Goal: Information Seeking & Learning: Learn about a topic

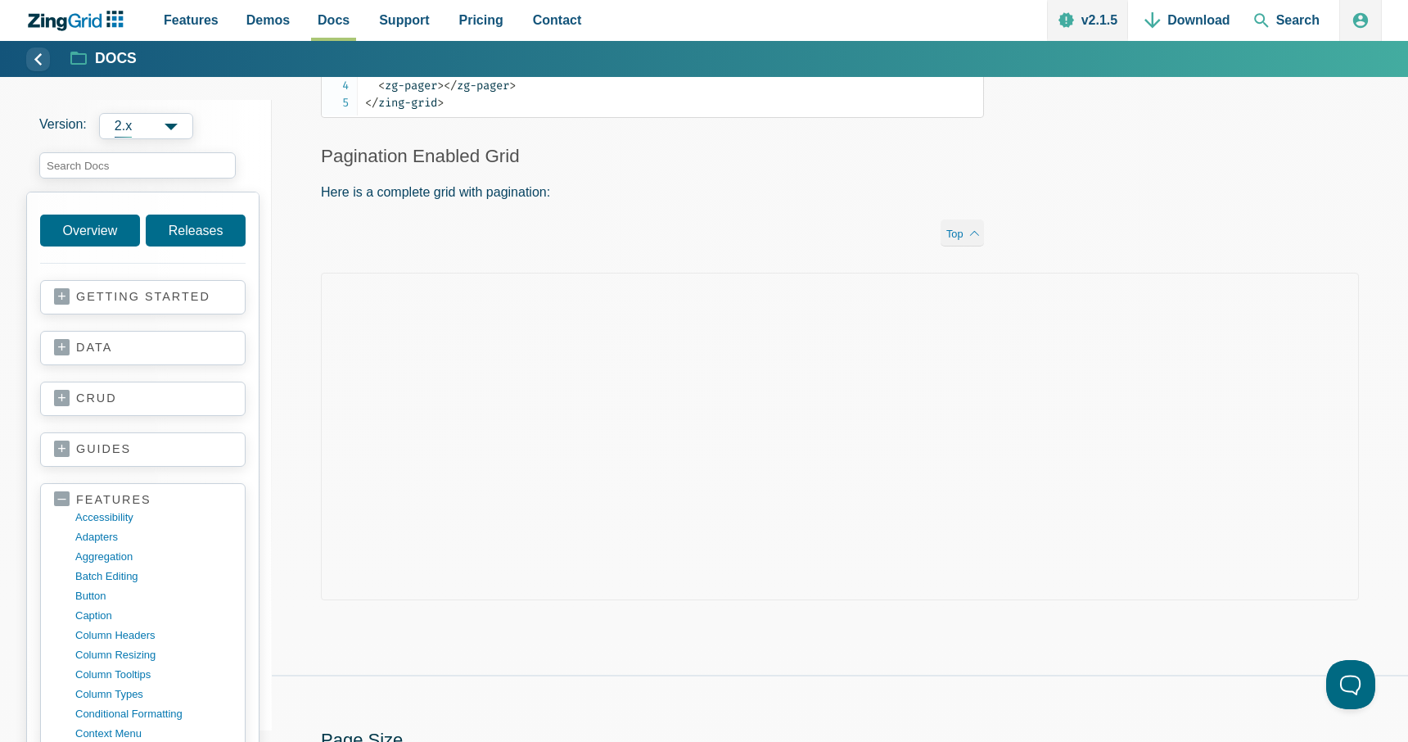
scroll to position [413, 0]
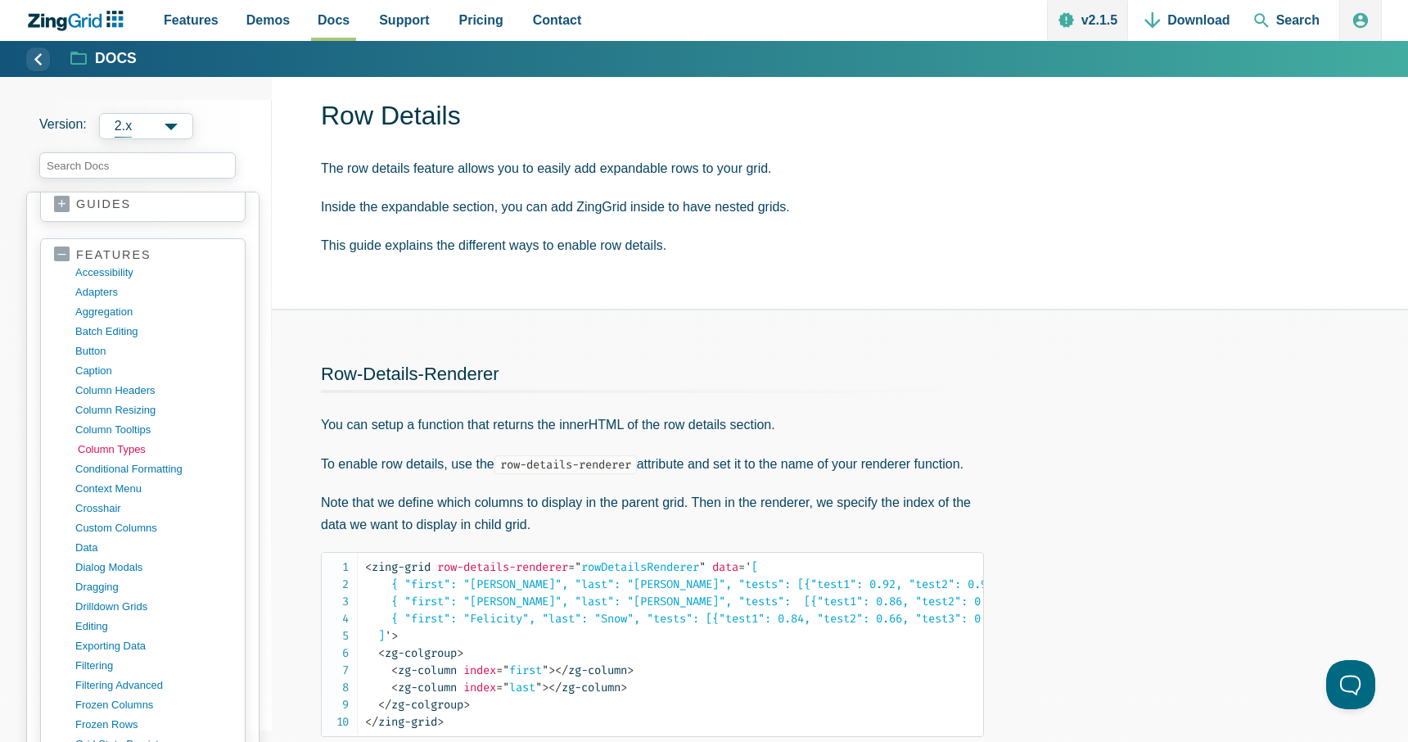
scroll to position [237, 0]
click at [99, 362] on link "button" at bounding box center [156, 360] width 156 height 20
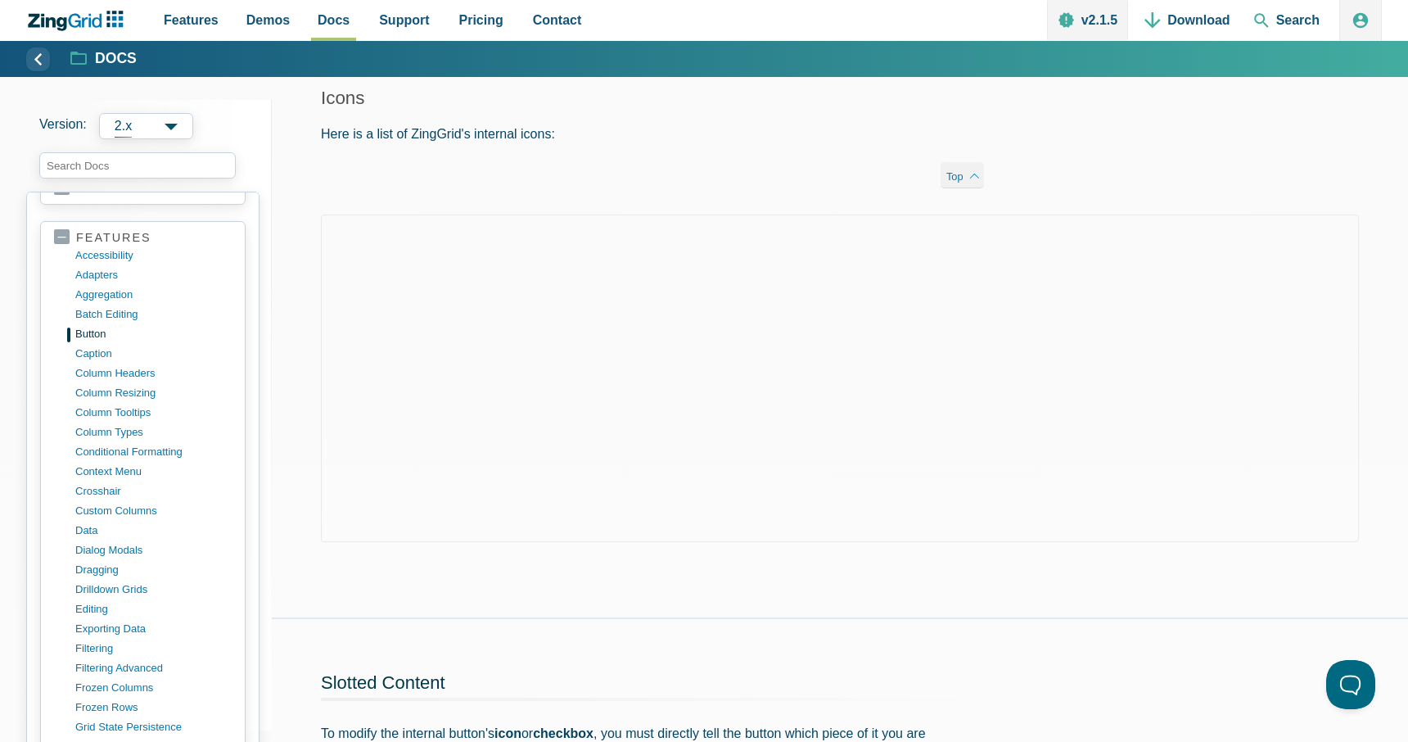
click at [759, 126] on p "Here is a list of ZingGrid's internal icons:" at bounding box center [652, 134] width 663 height 22
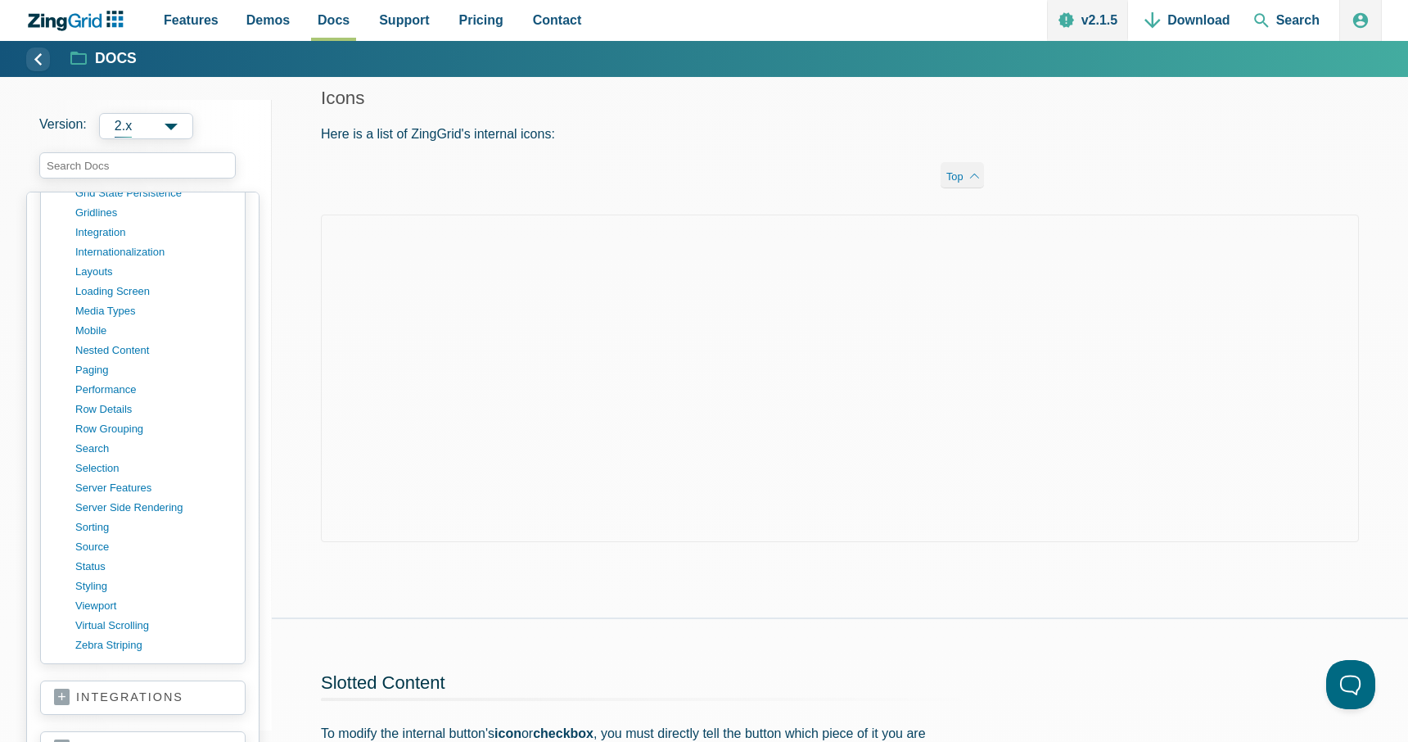
scroll to position [801, 0]
click at [111, 406] on link "row details" at bounding box center [156, 405] width 156 height 20
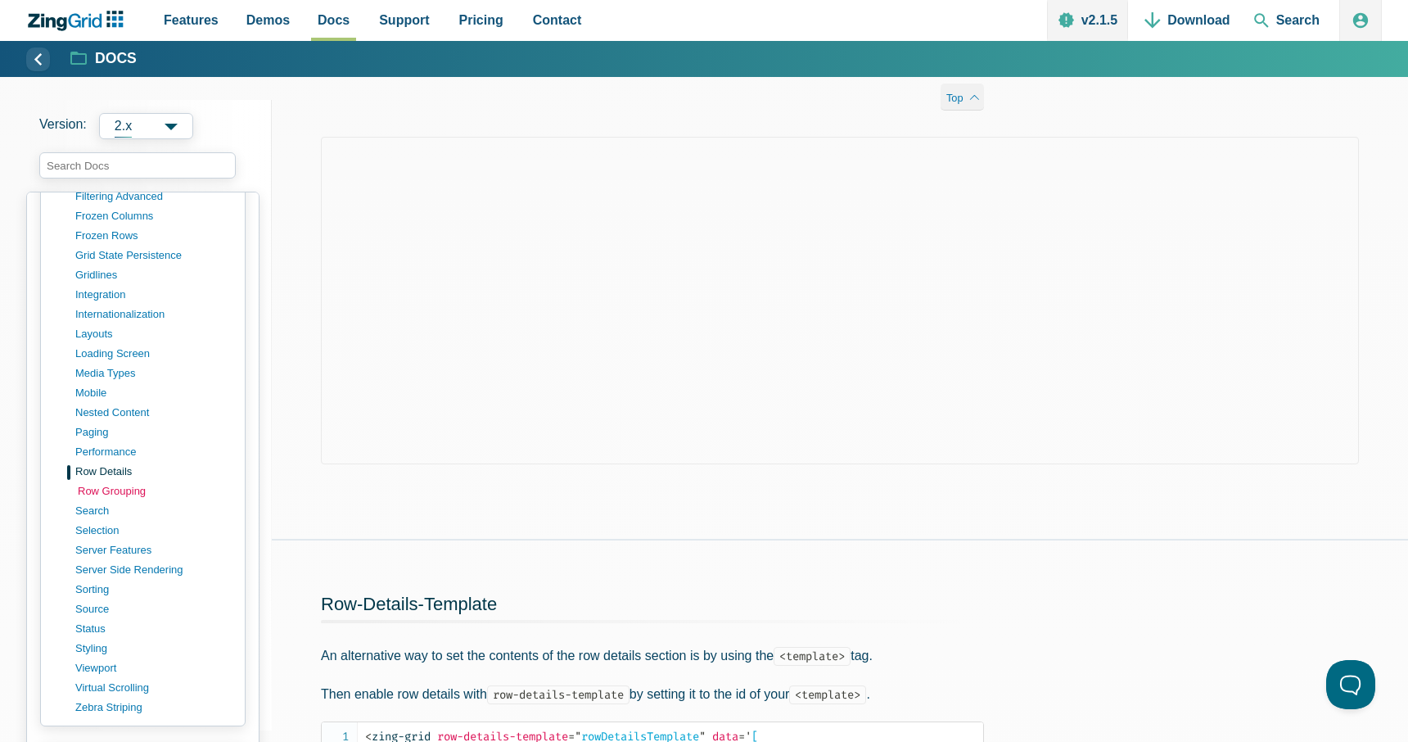
scroll to position [754, 0]
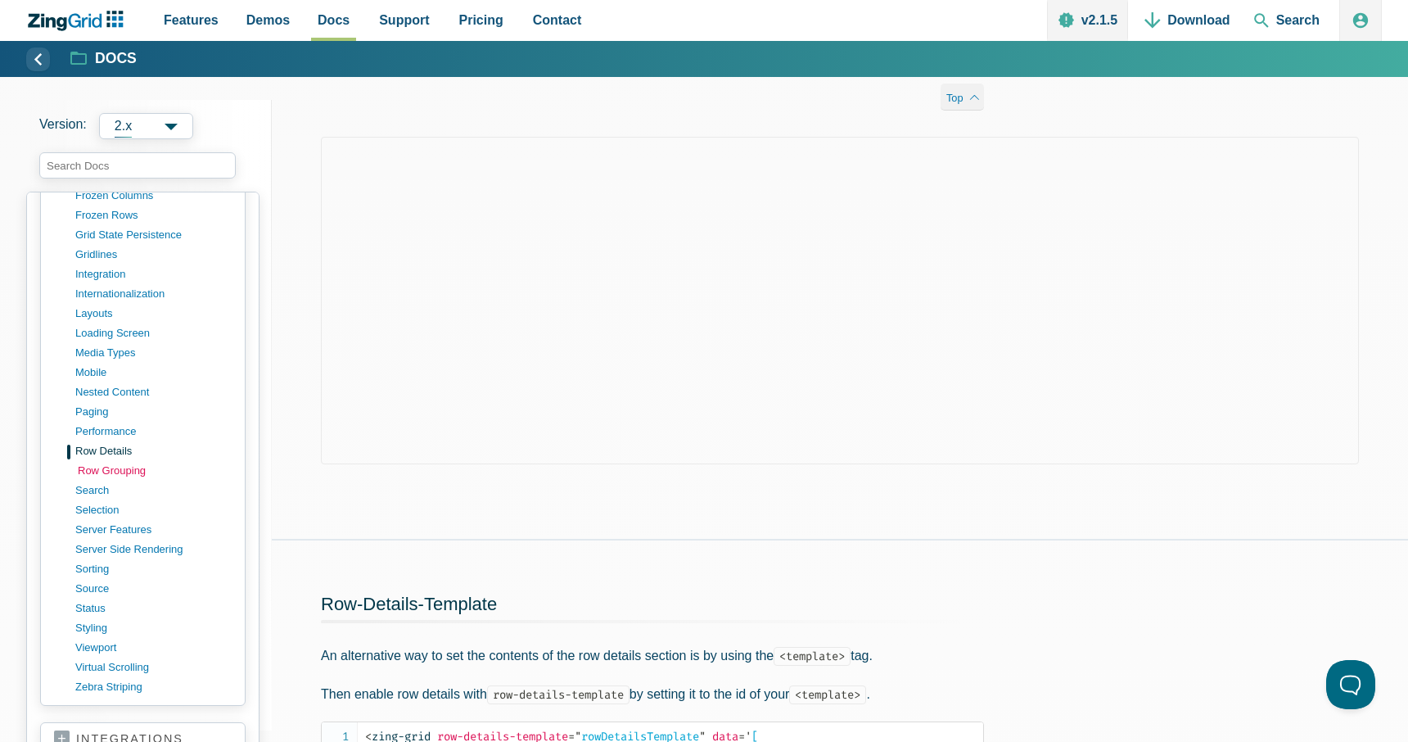
click at [102, 473] on link "row grouping" at bounding box center [156, 471] width 156 height 20
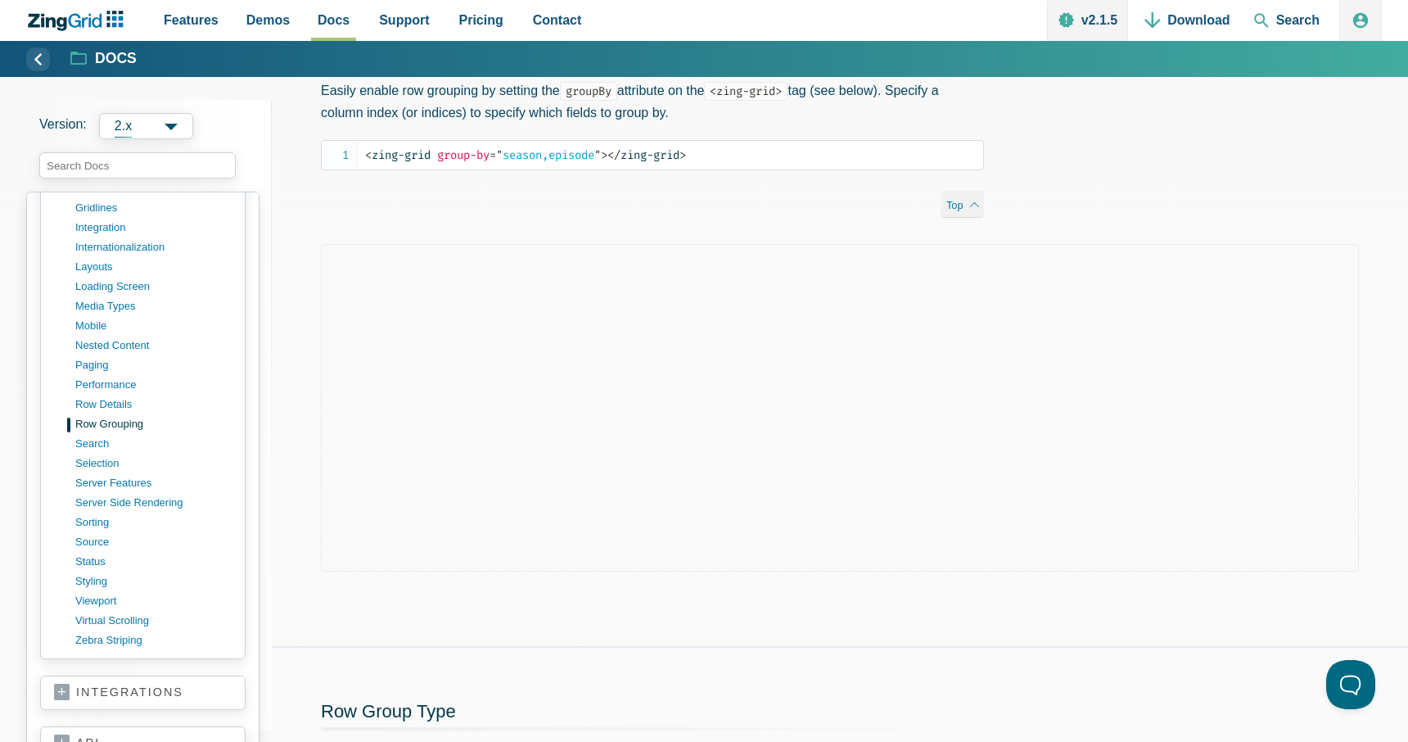
scroll to position [806, 0]
click at [96, 358] on link "paging" at bounding box center [156, 360] width 156 height 20
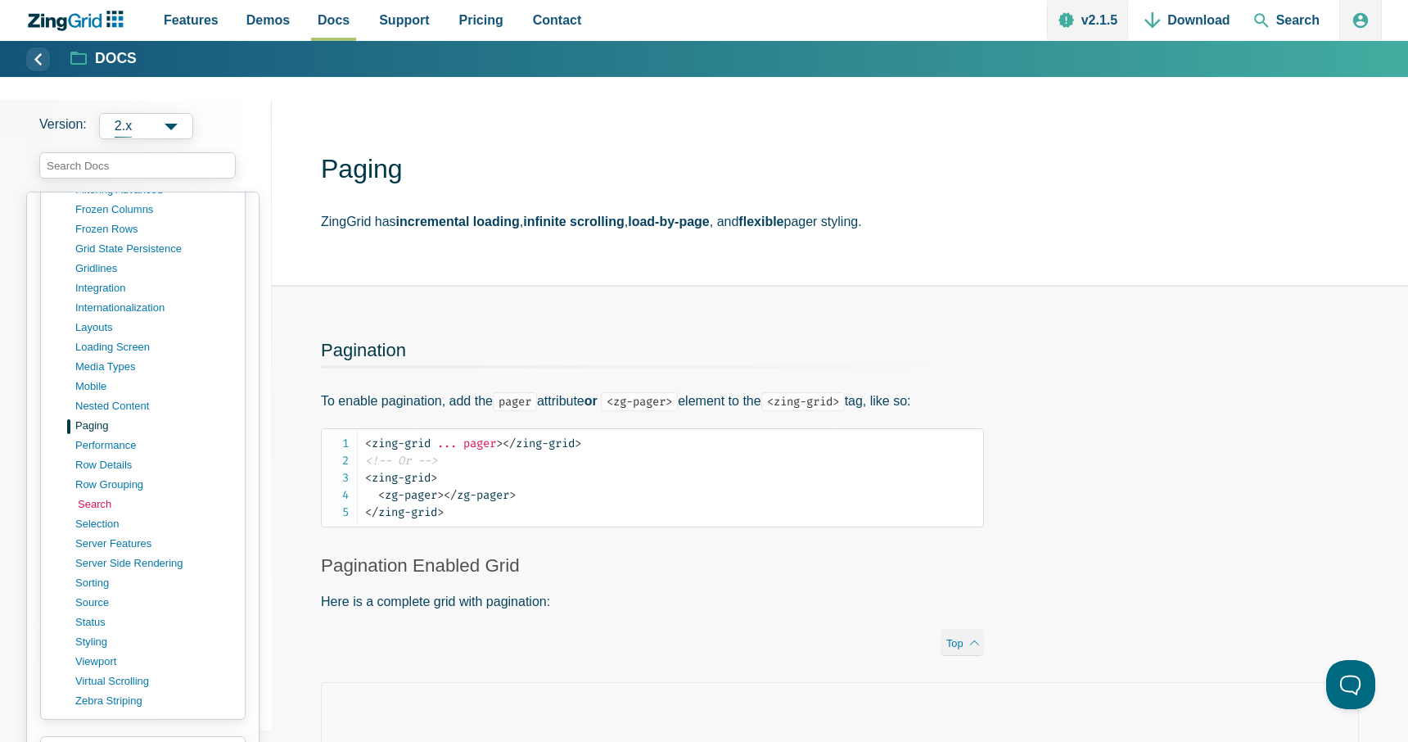
scroll to position [726, 0]
